Goal: Task Accomplishment & Management: Use online tool/utility

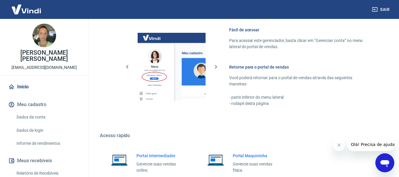
scroll to position [308, 0]
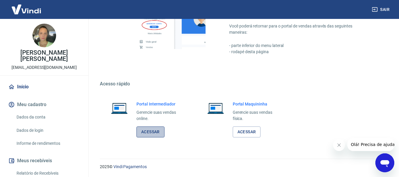
click at [160, 134] on link "Acessar" at bounding box center [151, 131] width 28 height 11
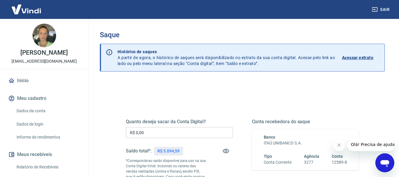
click at [195, 132] on input "R$ 0,00" at bounding box center [179, 132] width 107 height 11
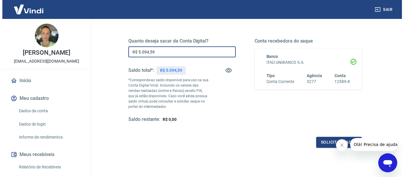
scroll to position [121, 0]
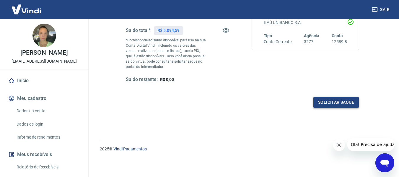
type input "R$ 5.094,59"
click at [336, 104] on button "Solicitar saque" at bounding box center [337, 102] width 46 height 11
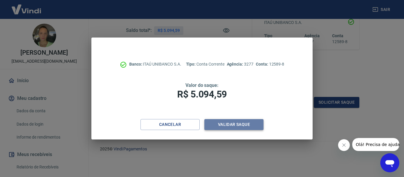
click at [227, 129] on button "Validar saque" at bounding box center [233, 124] width 59 height 11
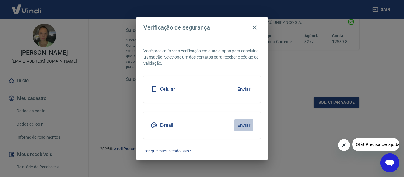
click at [240, 125] on button "Enviar" at bounding box center [243, 125] width 19 height 12
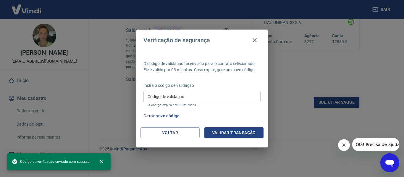
click at [199, 100] on input "Código de validação" at bounding box center [201, 96] width 117 height 11
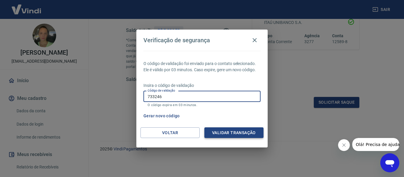
type input "733246"
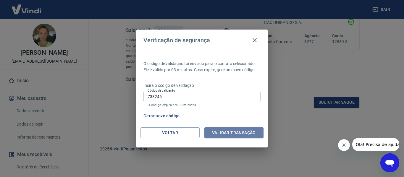
click at [217, 134] on button "Validar transação" at bounding box center [233, 132] width 59 height 11
